Goal: Task Accomplishment & Management: Manage account settings

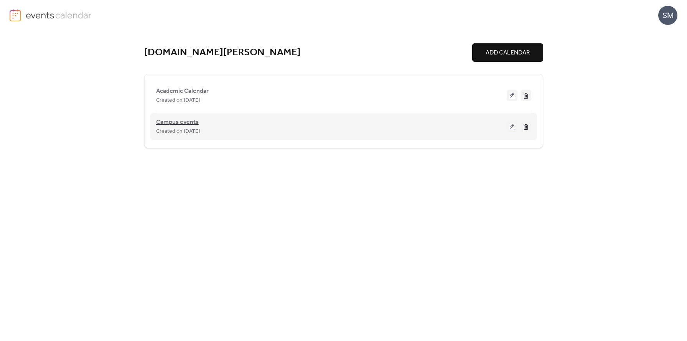
click at [183, 121] on span "Campus events" at bounding box center [177, 122] width 43 height 9
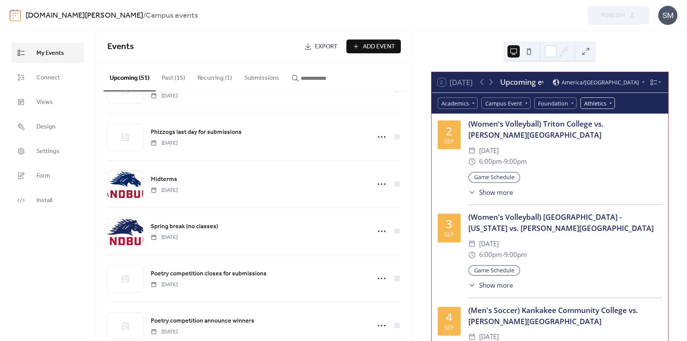
scroll to position [1594, 0]
click at [655, 83] on icon at bounding box center [653, 82] width 7 height 7
click at [643, 91] on span "Month" at bounding box center [642, 94] width 17 height 8
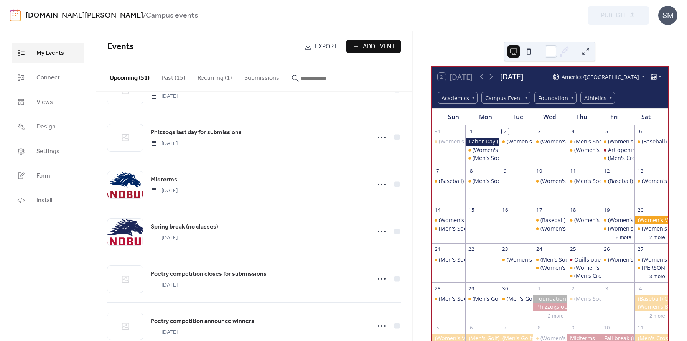
scroll to position [68, 0]
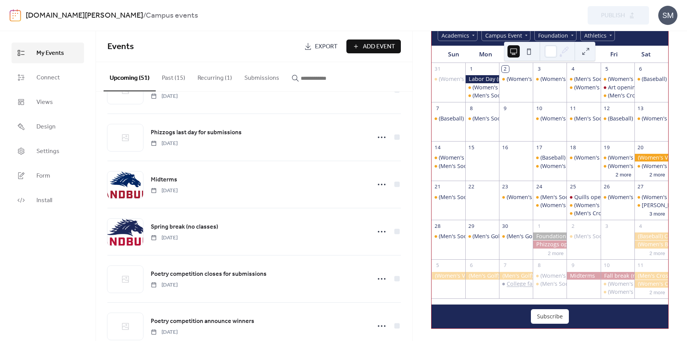
click at [521, 284] on div "College fair" at bounding box center [522, 284] width 30 height 8
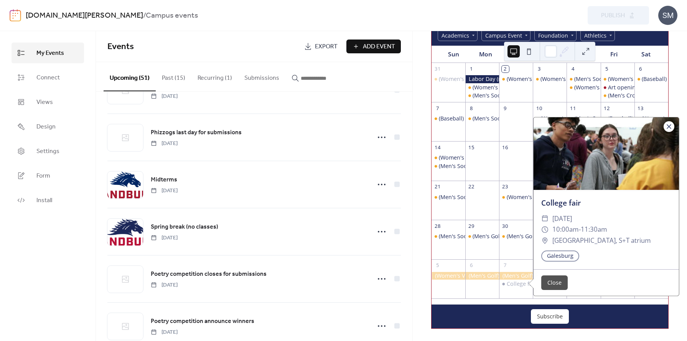
click at [669, 128] on div at bounding box center [669, 126] width 11 height 11
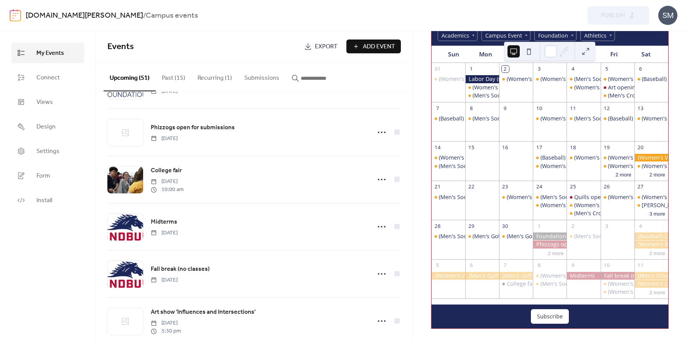
scroll to position [204, 0]
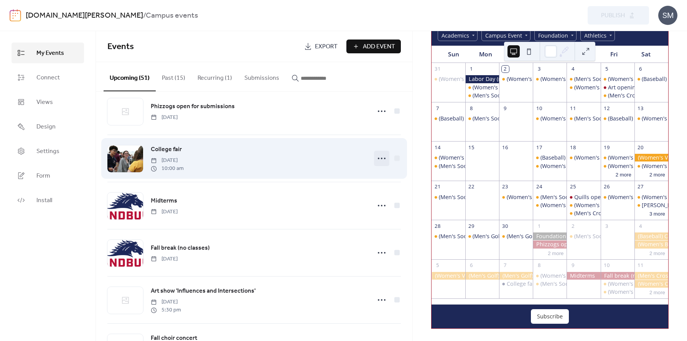
click at [381, 159] on circle at bounding box center [382, 159] width 2 height 2
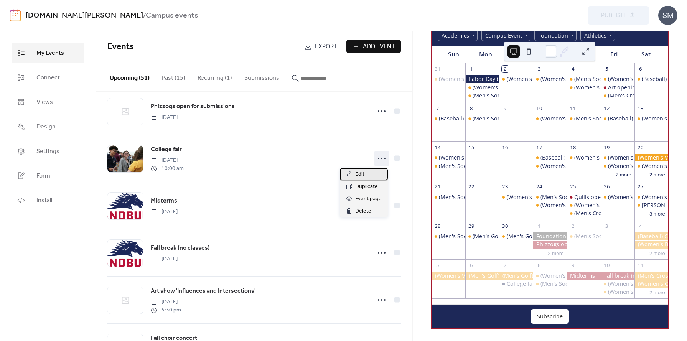
click at [356, 174] on span "Edit" at bounding box center [359, 174] width 9 height 9
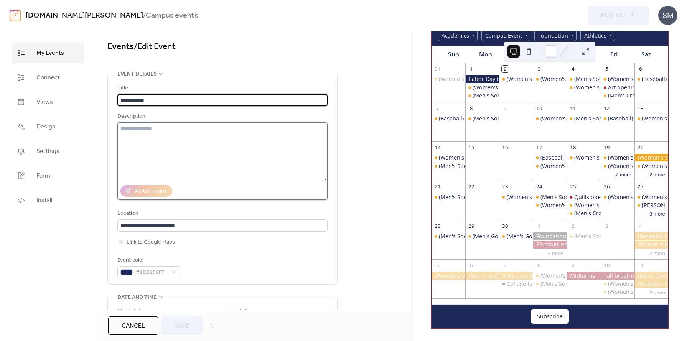
click at [185, 143] on textarea at bounding box center [222, 151] width 210 height 58
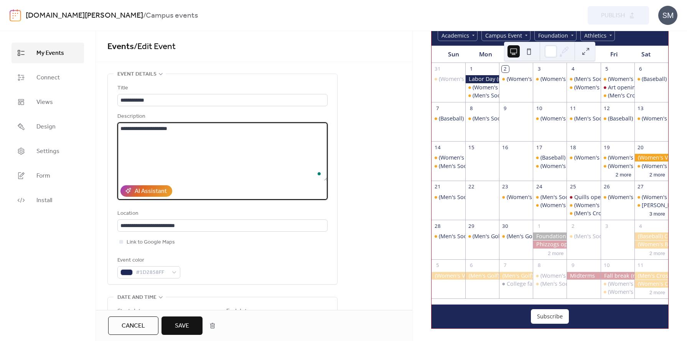
paste textarea "**********"
type textarea "**********"
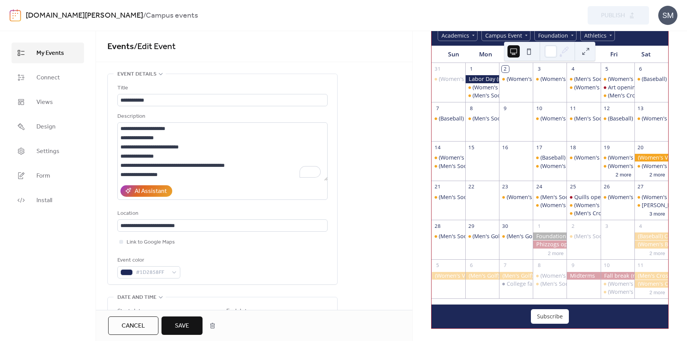
click at [185, 322] on span "Save" at bounding box center [182, 326] width 14 height 9
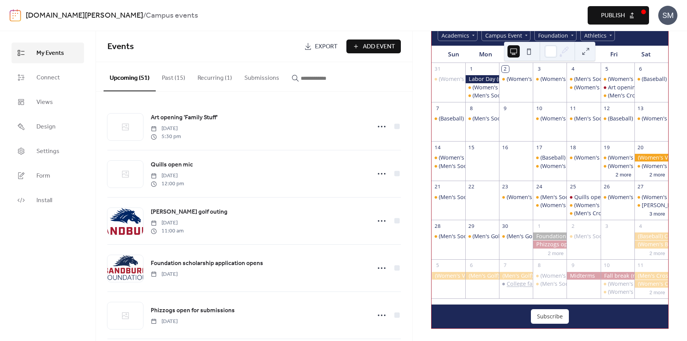
click at [518, 284] on div "College fair" at bounding box center [522, 284] width 30 height 8
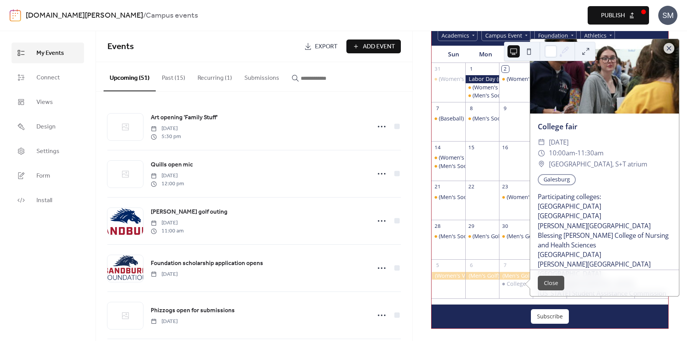
click at [549, 286] on button "Close" at bounding box center [551, 283] width 26 height 15
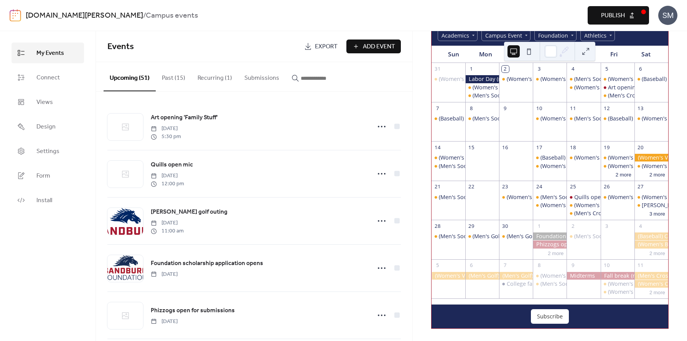
click at [607, 17] on span "Publish" at bounding box center [613, 15] width 24 height 9
click at [220, 12] on div "[DOMAIN_NAME][PERSON_NAME] / Campus events" at bounding box center [208, 15] width 365 height 15
